Goal: Task Accomplishment & Management: Complete application form

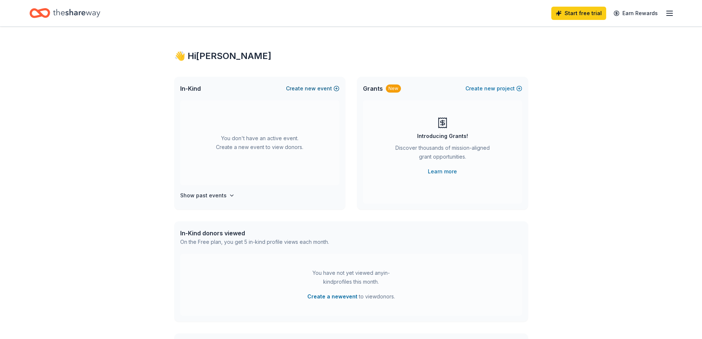
click at [315, 87] on span "new" at bounding box center [310, 88] width 11 height 9
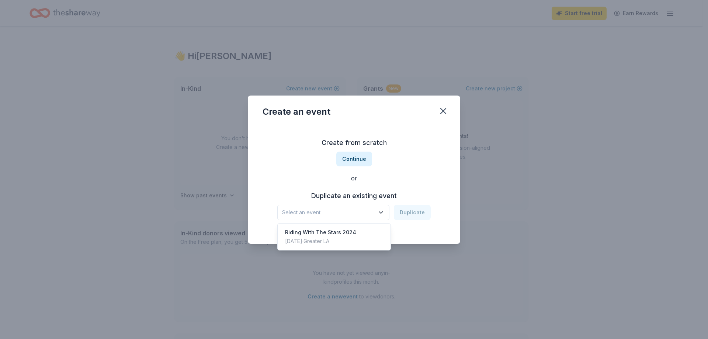
click at [382, 213] on icon "button" at bounding box center [380, 212] width 7 height 7
click at [344, 232] on div "Riding With The Stars 2024" at bounding box center [320, 232] width 71 height 9
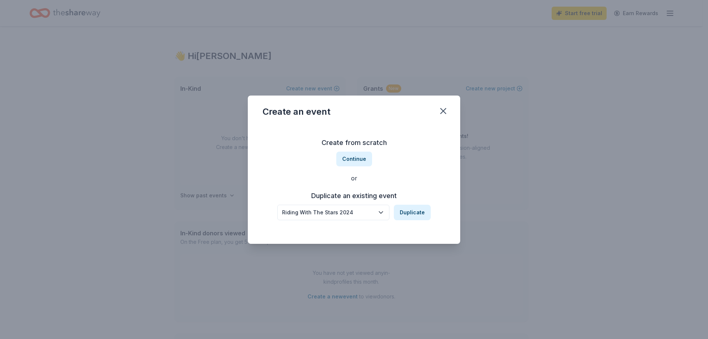
click at [356, 211] on div "Riding With The Stars 2024" at bounding box center [328, 212] width 92 height 9
click at [358, 159] on div "Create from scratch Continue or Duplicate an existing event Riding With The Sta…" at bounding box center [353, 178] width 183 height 107
click at [357, 159] on button "Continue" at bounding box center [354, 159] width 36 height 15
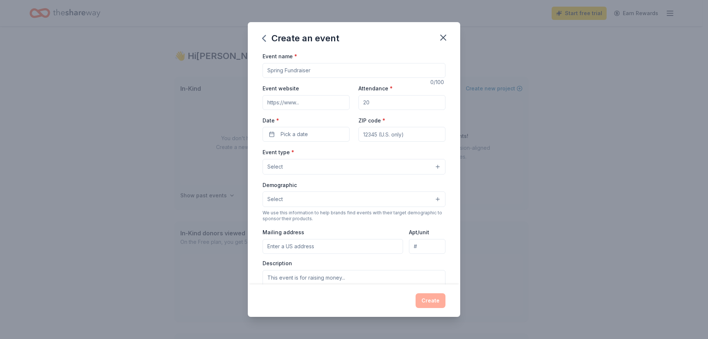
click at [313, 73] on input "Event name *" at bounding box center [353, 70] width 183 height 15
type input "U"
paste input "https://www.taraschance.org/"
type input "Riding With The Stars 2025"
click at [302, 105] on input "Event website" at bounding box center [305, 102] width 87 height 15
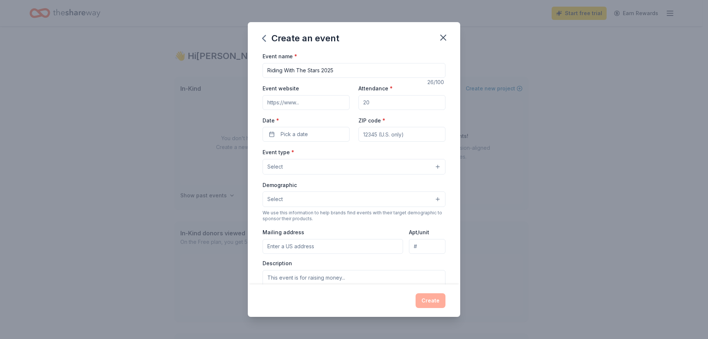
paste input "https://www.taraschance.org/"
type input "https://www.taraschance.org/"
click at [384, 102] on input "Attendance *" at bounding box center [401, 102] width 87 height 15
type input "400"
click at [317, 135] on button "Pick a date" at bounding box center [305, 134] width 87 height 15
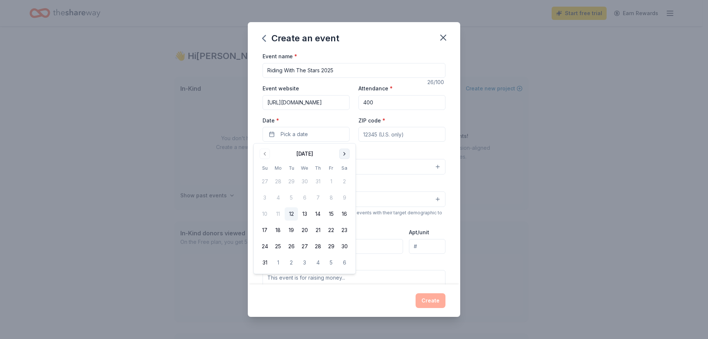
click at [345, 153] on button "Go to next month" at bounding box center [344, 154] width 10 height 10
click at [343, 180] on button "4" at bounding box center [344, 181] width 13 height 13
click at [410, 134] on input "ZIP code *" at bounding box center [401, 134] width 87 height 15
type input "92835"
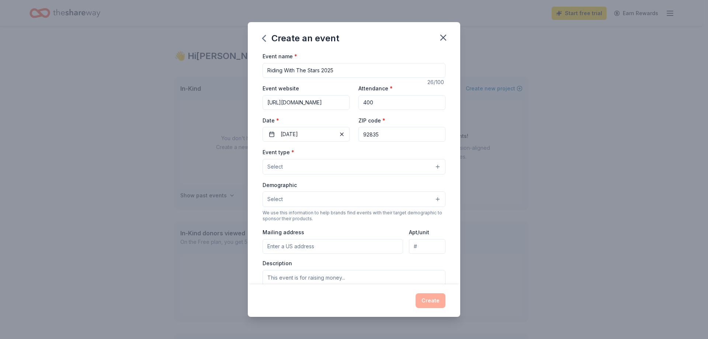
type input "219 Claire Ave."
type input "www.taraschance.org"
click at [333, 167] on button "Select" at bounding box center [353, 166] width 183 height 15
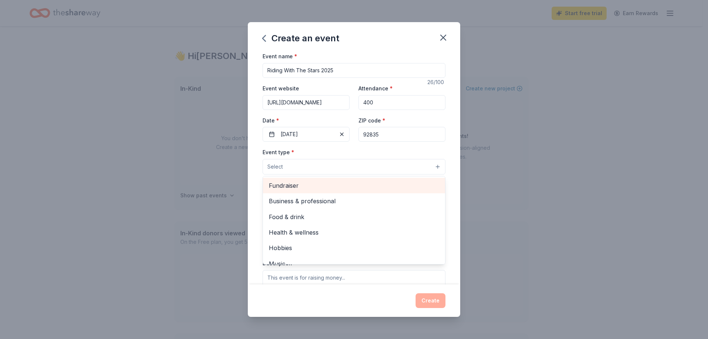
click at [302, 187] on span "Fundraiser" at bounding box center [354, 186] width 170 height 10
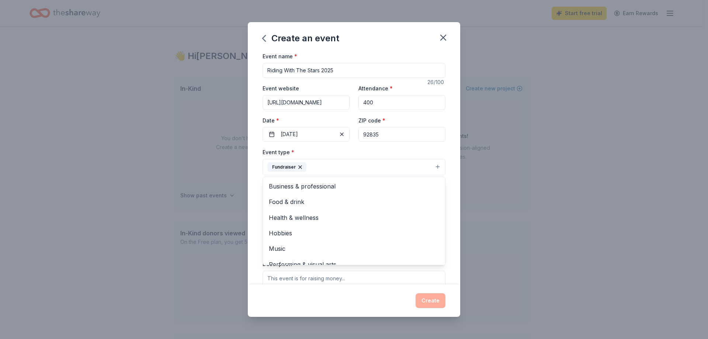
click at [450, 171] on div "Event name * Riding With The Stars 2025 26 /100 Event website https://www.taras…" at bounding box center [354, 168] width 212 height 232
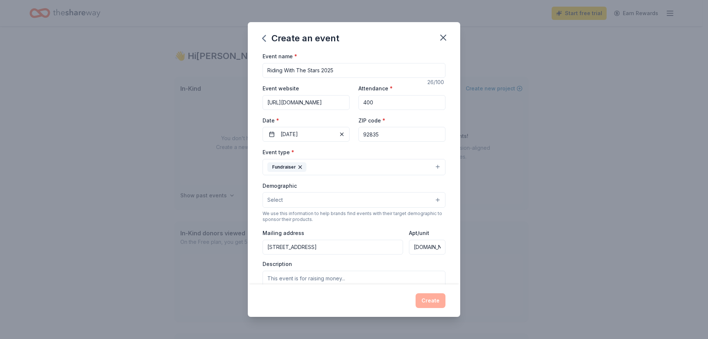
click at [354, 199] on button "Select" at bounding box center [353, 199] width 183 height 15
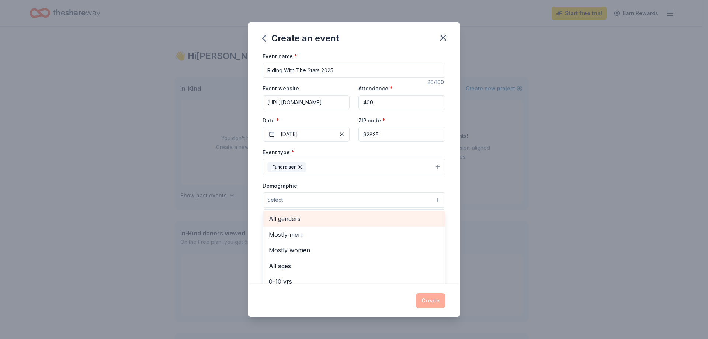
click at [296, 218] on span "All genders" at bounding box center [354, 219] width 170 height 10
click at [358, 198] on button "All genders" at bounding box center [353, 200] width 183 height 16
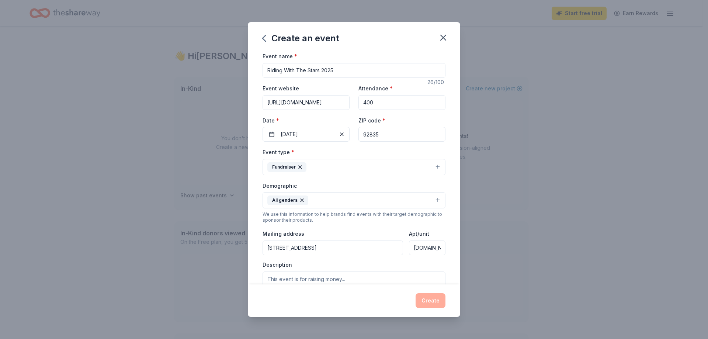
click at [319, 200] on button "All genders" at bounding box center [353, 200] width 183 height 16
click at [302, 200] on icon "button" at bounding box center [302, 200] width 6 height 6
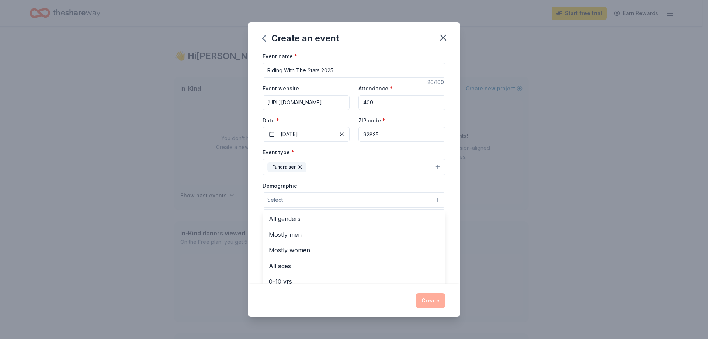
click at [303, 200] on button "Select" at bounding box center [353, 199] width 183 height 15
click at [303, 220] on span "All genders" at bounding box center [354, 219] width 170 height 10
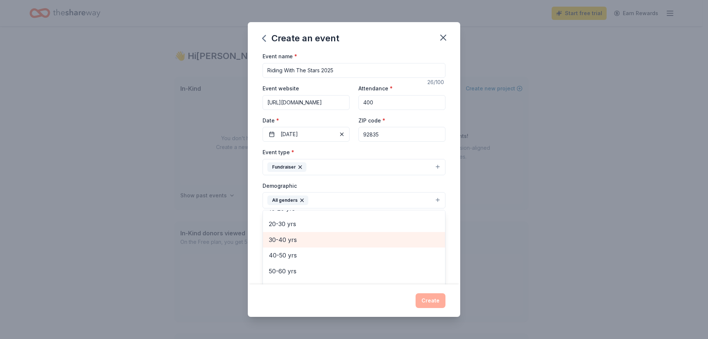
scroll to position [103, 0]
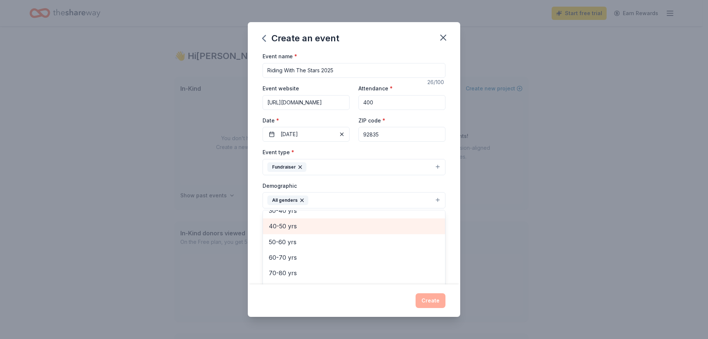
click at [283, 224] on span "40-50 yrs" at bounding box center [354, 226] width 170 height 10
click at [282, 227] on span "30-40 yrs" at bounding box center [354, 227] width 170 height 10
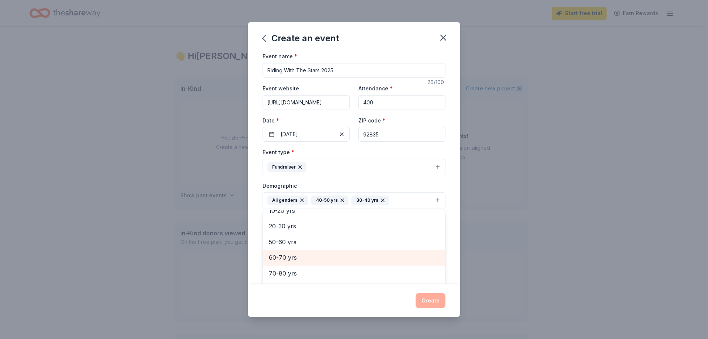
click at [287, 255] on span "60-70 yrs" at bounding box center [354, 258] width 170 height 10
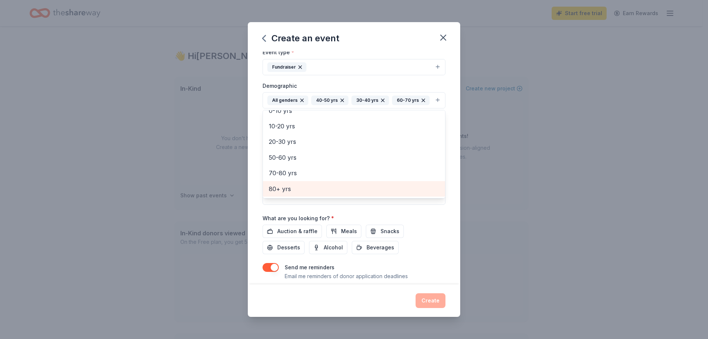
scroll to position [111, 0]
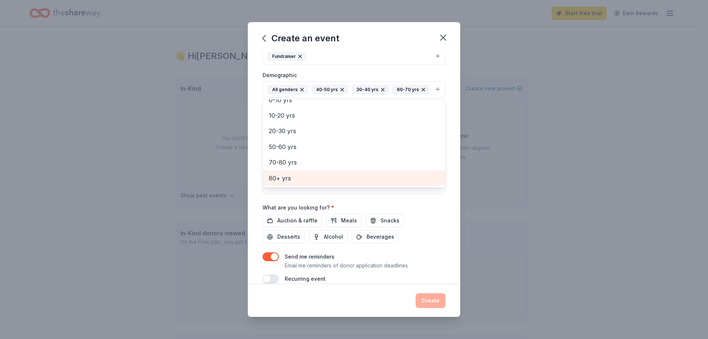
click at [415, 221] on div "Event name * Riding With The Stars 2025 26 /100 Event website https://www.taras…" at bounding box center [353, 112] width 183 height 342
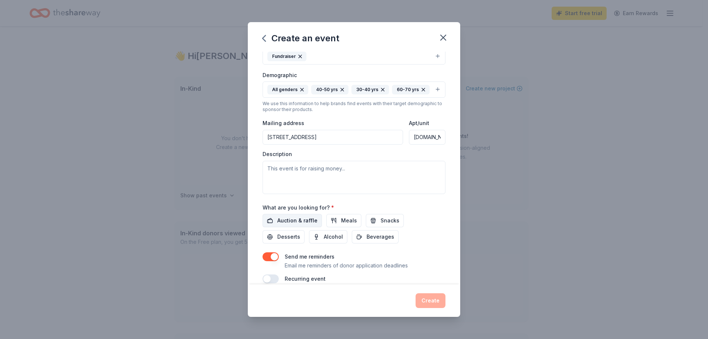
click at [296, 225] on span "Auction & raffle" at bounding box center [297, 220] width 40 height 9
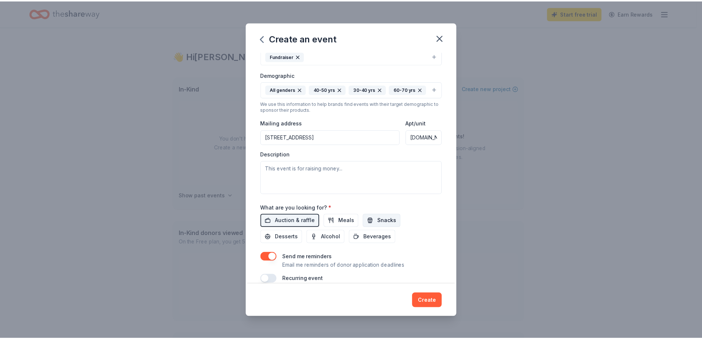
scroll to position [134, 0]
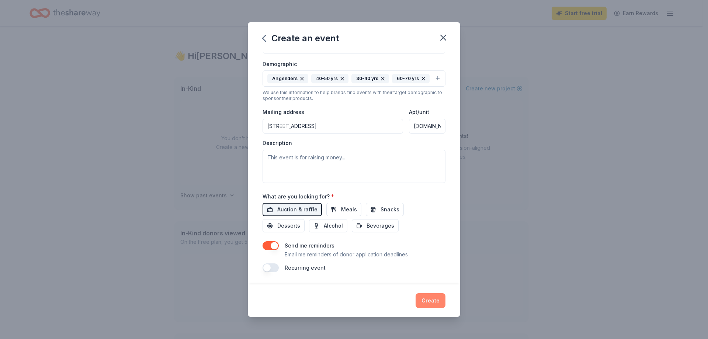
click at [426, 297] on button "Create" at bounding box center [430, 300] width 30 height 15
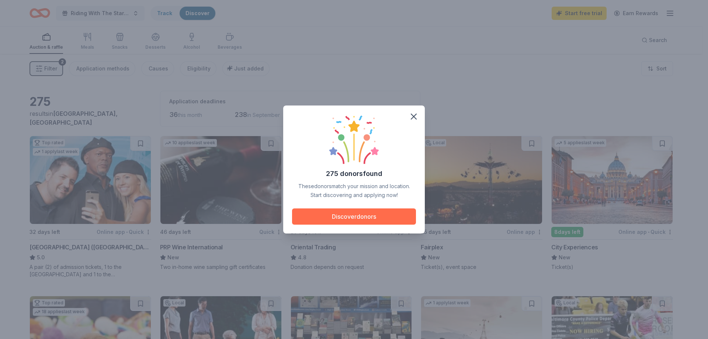
click at [373, 214] on button "Discover donors" at bounding box center [354, 216] width 124 height 16
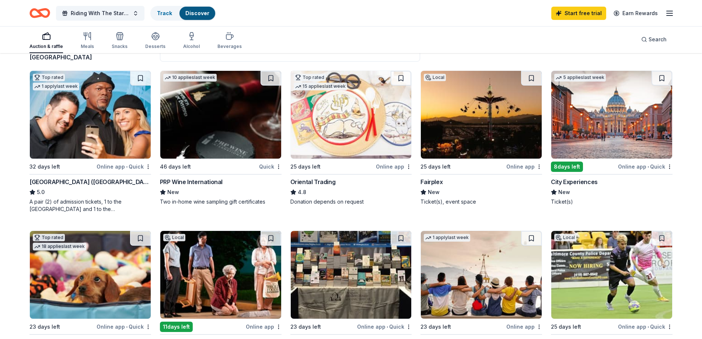
scroll to position [74, 0]
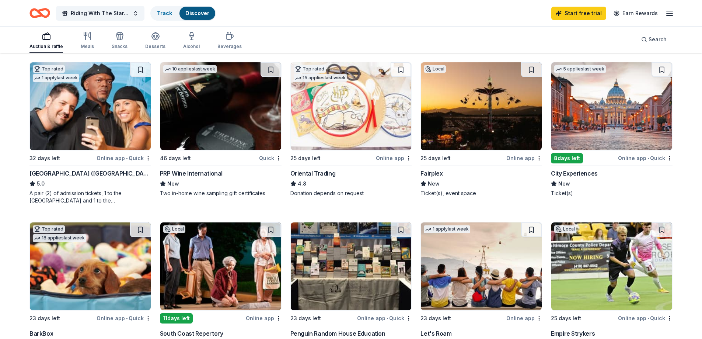
click at [471, 140] on img at bounding box center [481, 106] width 121 height 88
click at [621, 118] on img at bounding box center [611, 106] width 121 height 88
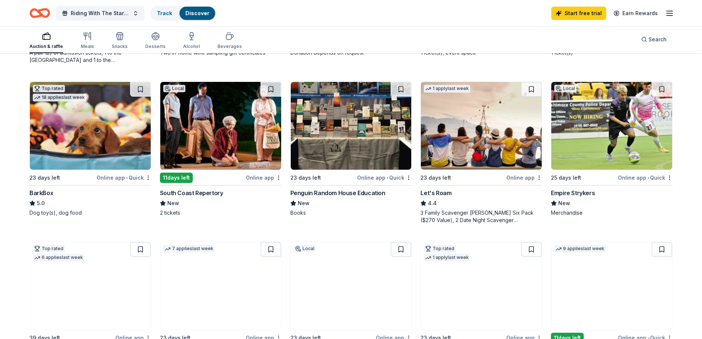
scroll to position [221, 0]
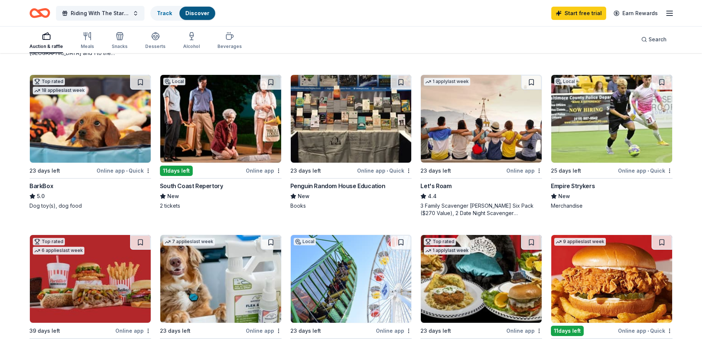
click at [220, 137] on img at bounding box center [220, 119] width 121 height 88
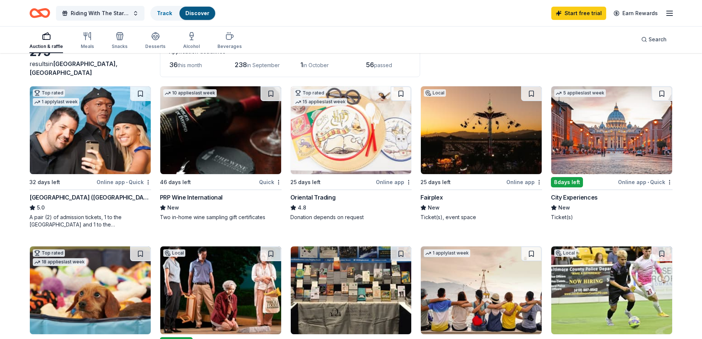
scroll to position [0, 0]
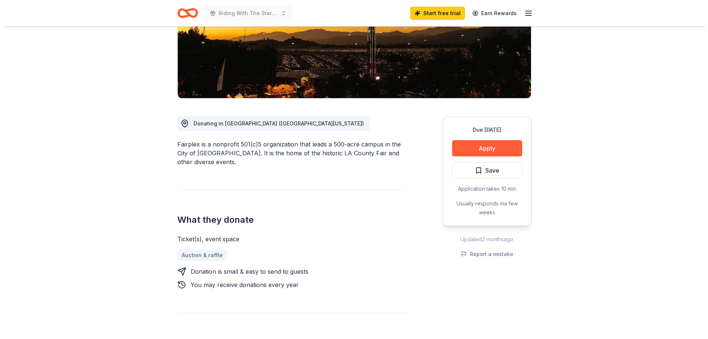
scroll to position [111, 0]
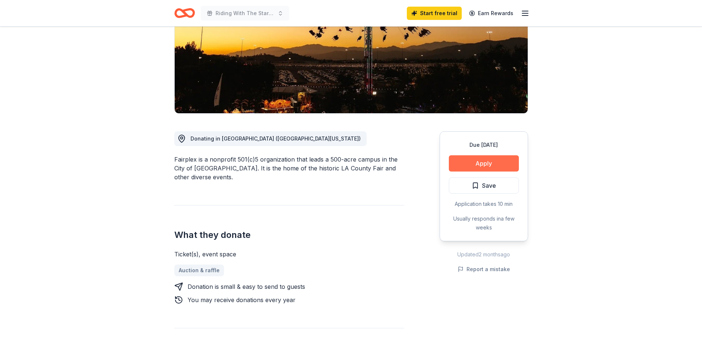
click at [482, 162] on button "Apply" at bounding box center [484, 163] width 70 height 16
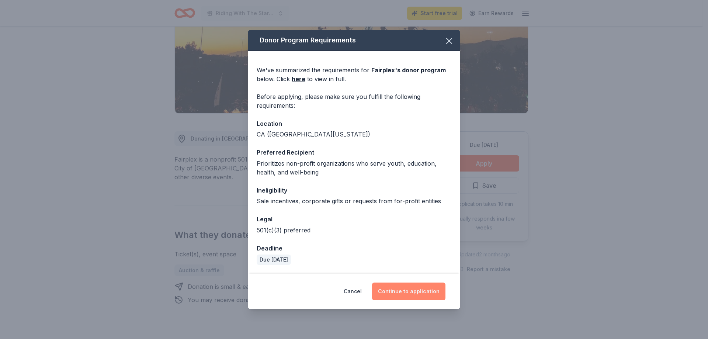
click at [414, 292] on button "Continue to application" at bounding box center [408, 291] width 73 height 18
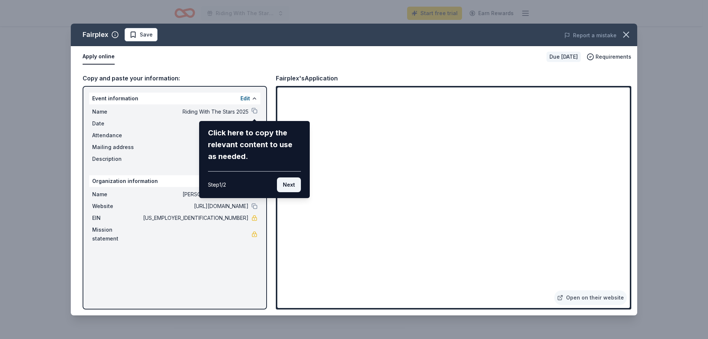
click at [290, 187] on button "Next" at bounding box center [289, 184] width 24 height 15
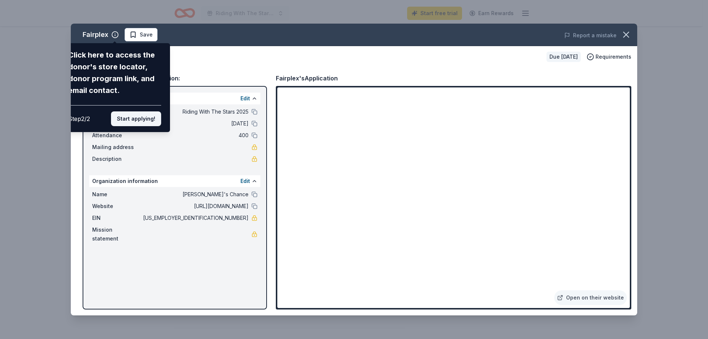
click at [131, 122] on button "Start applying!" at bounding box center [136, 118] width 50 height 15
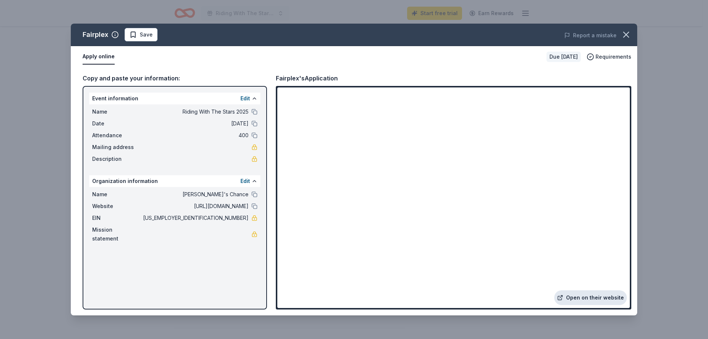
click at [588, 300] on link "Open on their website" at bounding box center [590, 297] width 73 height 15
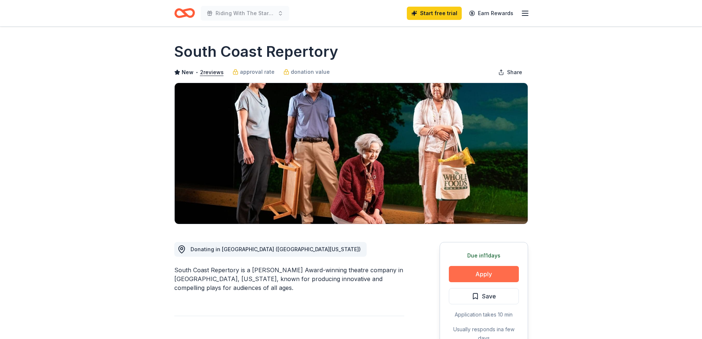
click at [472, 274] on button "Apply" at bounding box center [484, 274] width 70 height 16
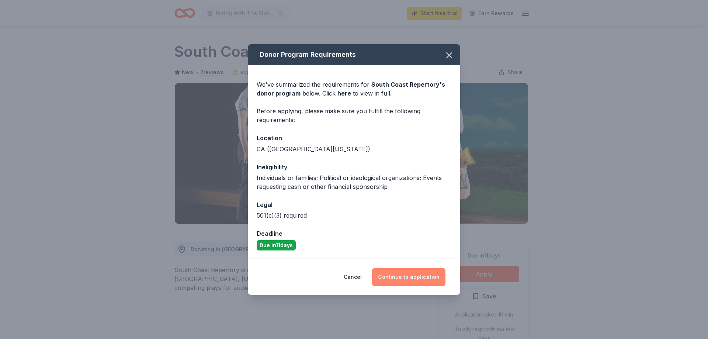
click at [419, 279] on button "Continue to application" at bounding box center [408, 277] width 73 height 18
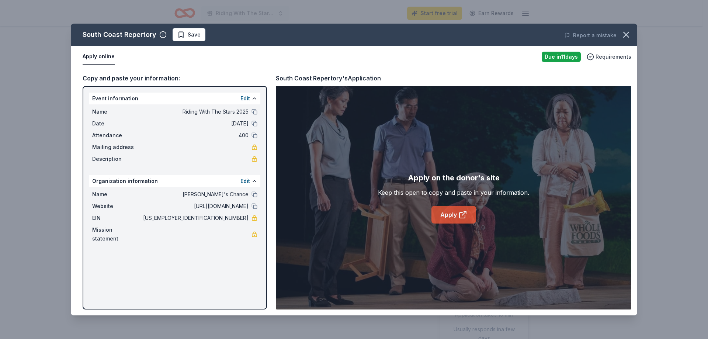
click at [452, 217] on link "Apply" at bounding box center [453, 215] width 45 height 18
click at [622, 33] on icon "button" at bounding box center [626, 34] width 10 height 10
